Goal: Transaction & Acquisition: Purchase product/service

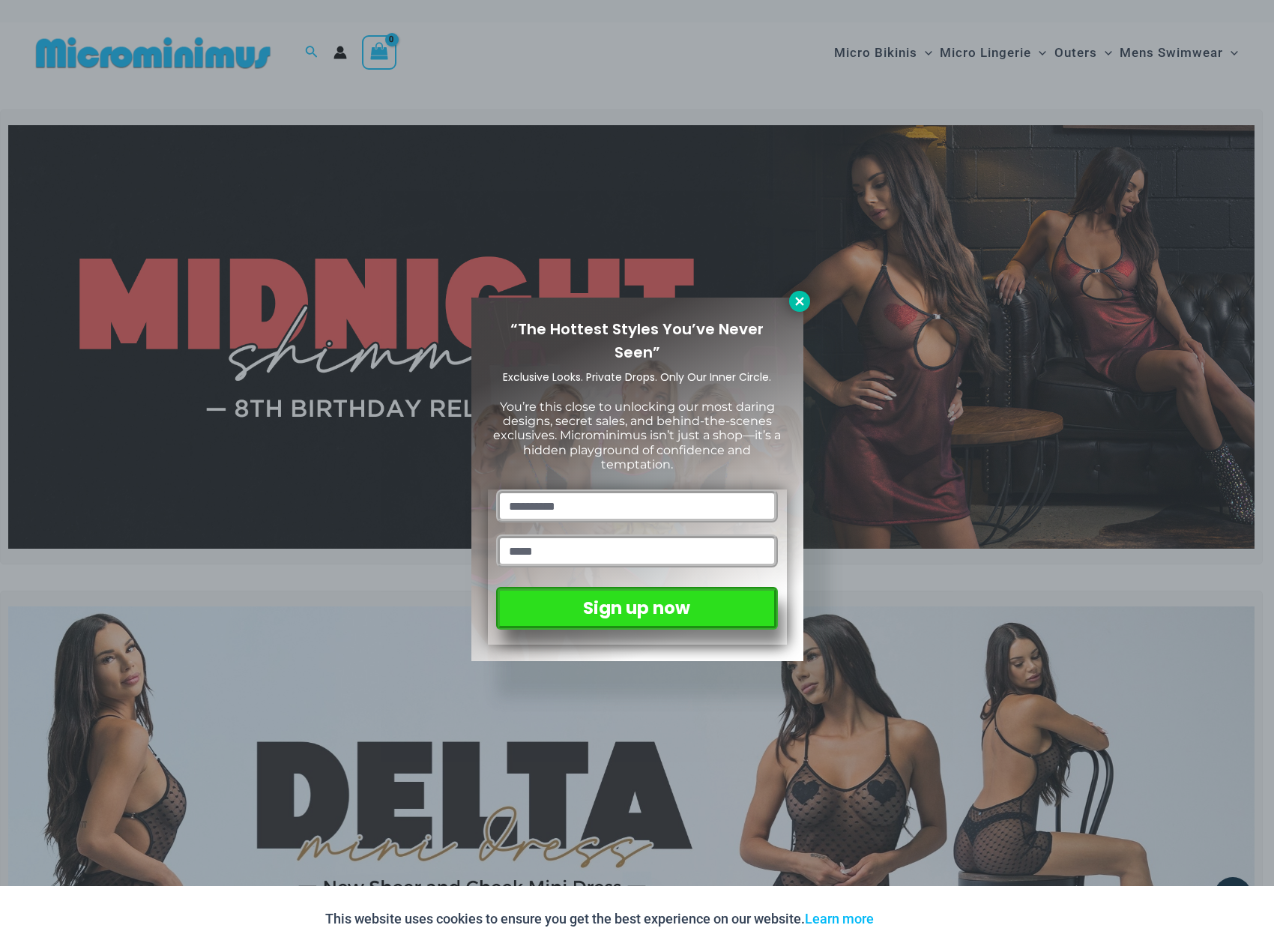
click at [800, 300] on icon at bounding box center [799, 301] width 9 height 9
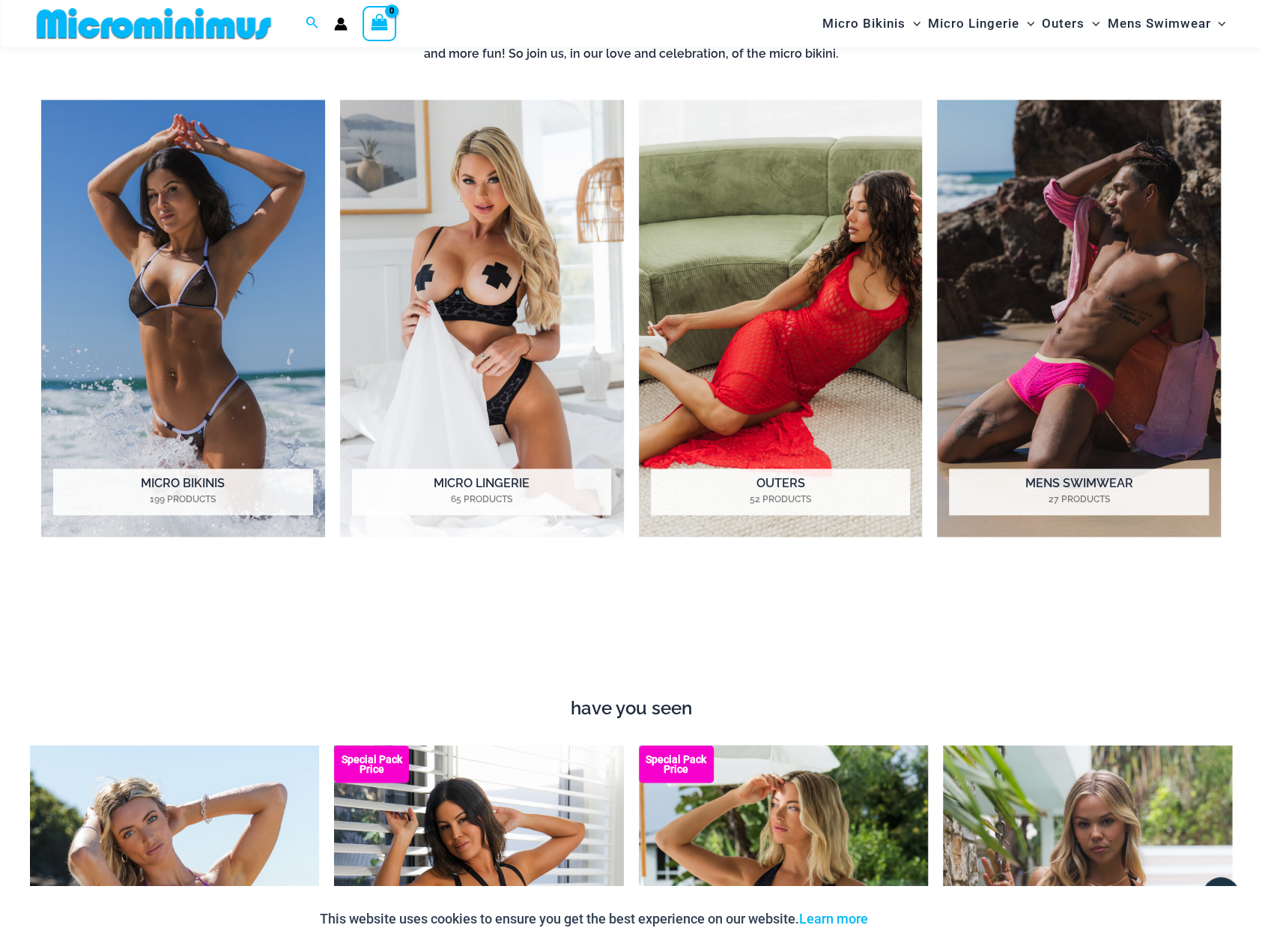
scroll to position [1111, 0]
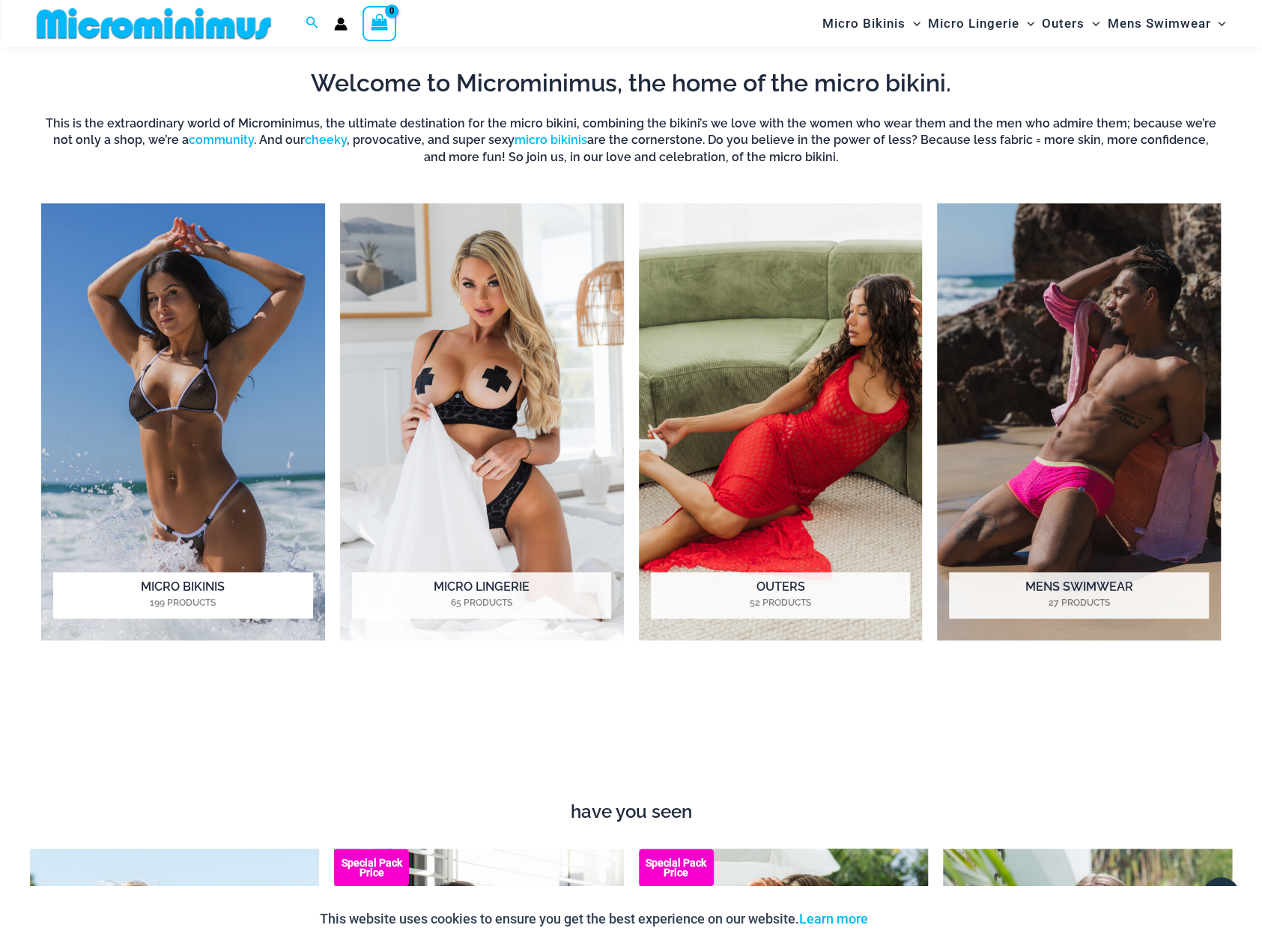
click at [175, 584] on h2 "Micro Bikinis 199 Products" at bounding box center [183, 595] width 259 height 47
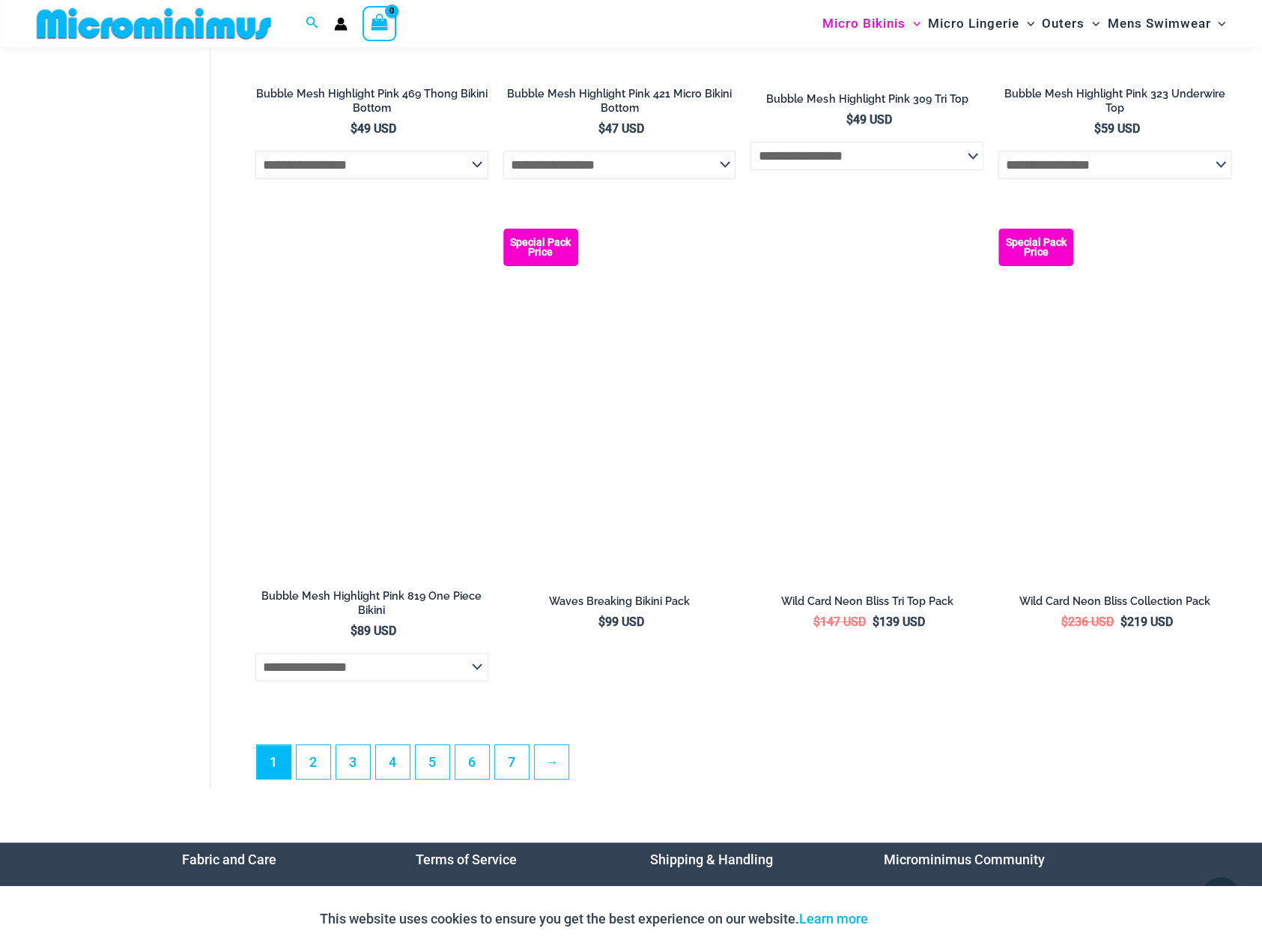
scroll to position [3809, 0]
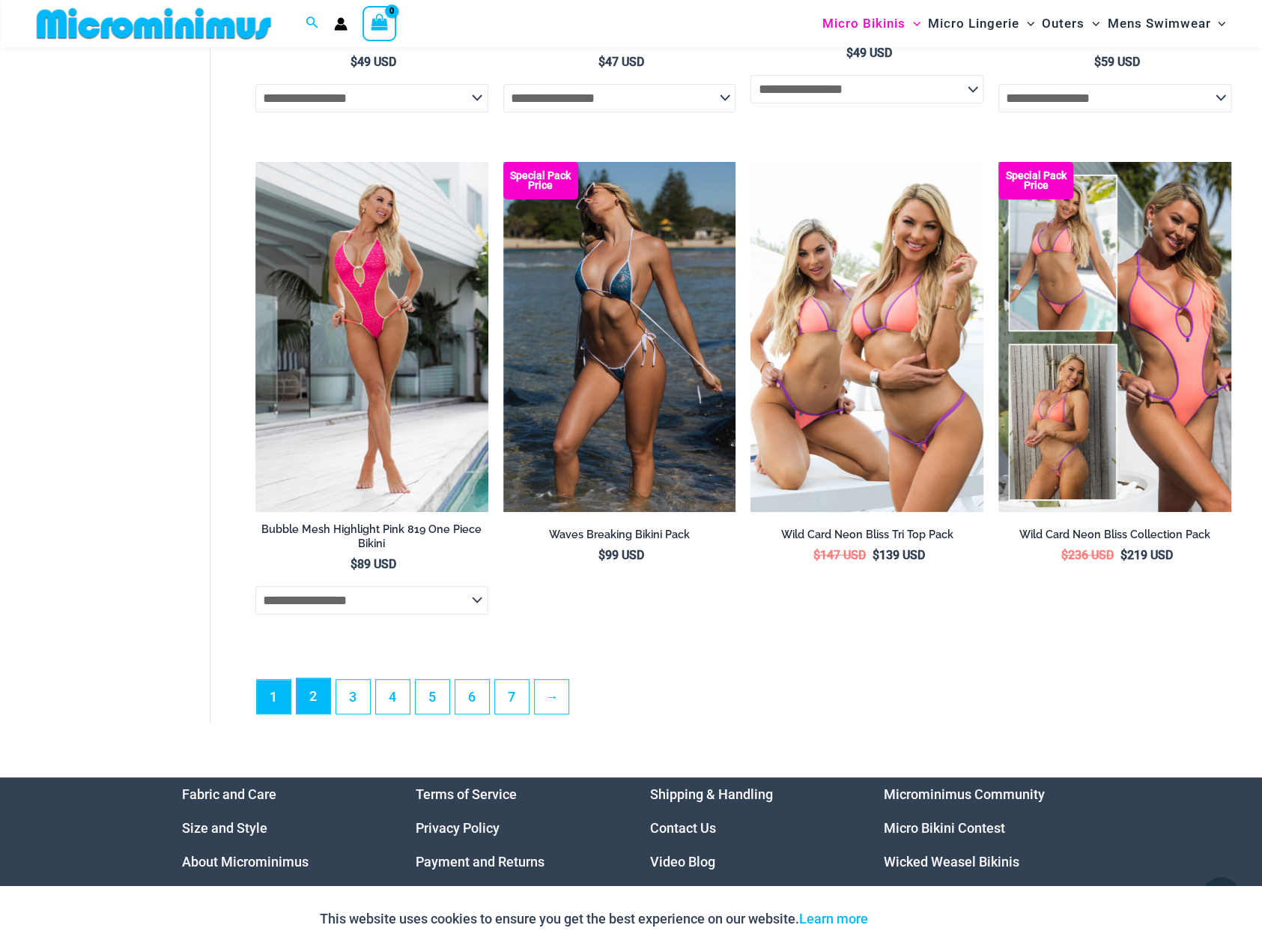
click at [315, 714] on link "2" at bounding box center [313, 695] width 34 height 35
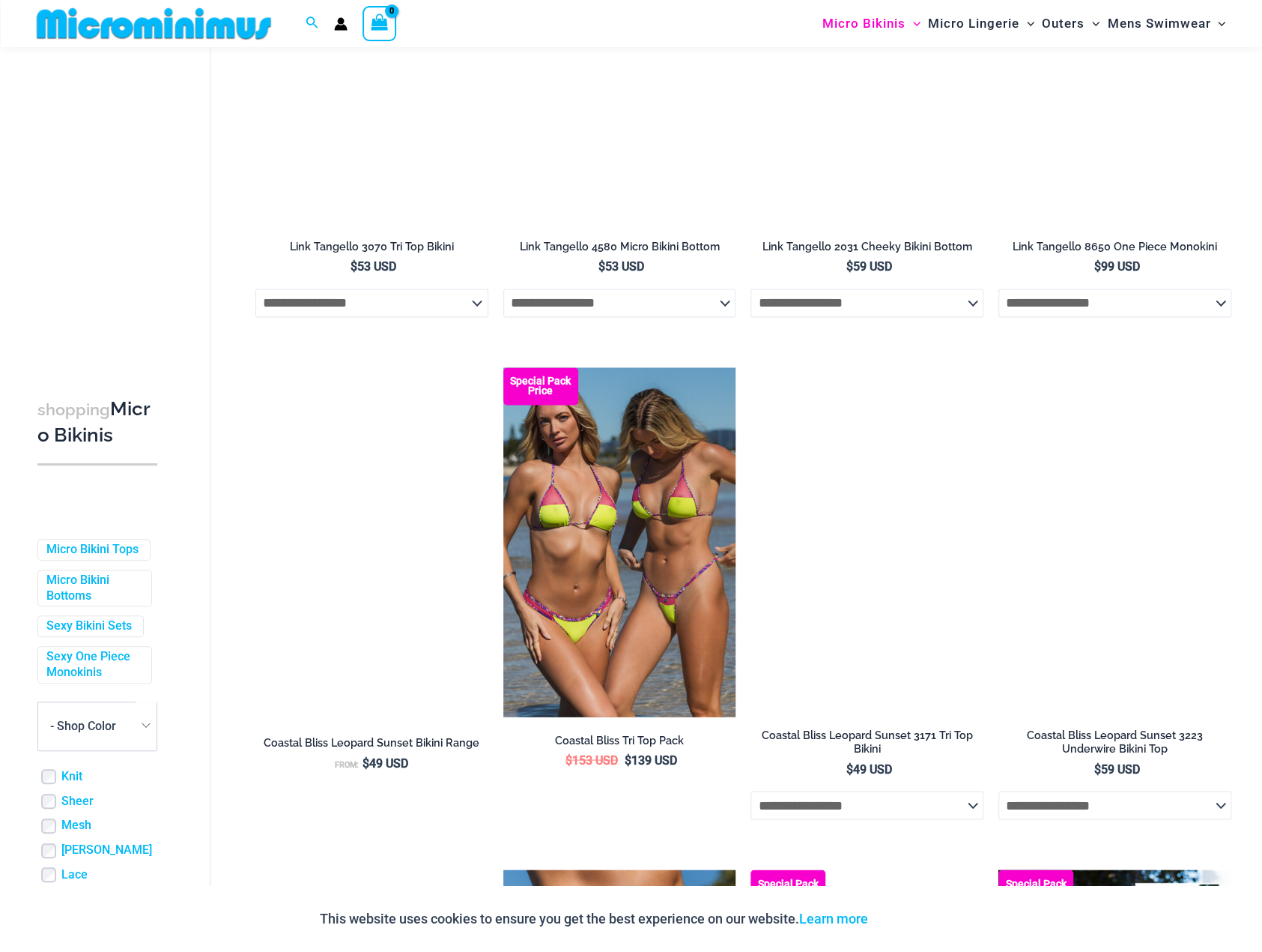
scroll to position [1411, 0]
